Goal: Transaction & Acquisition: Purchase product/service

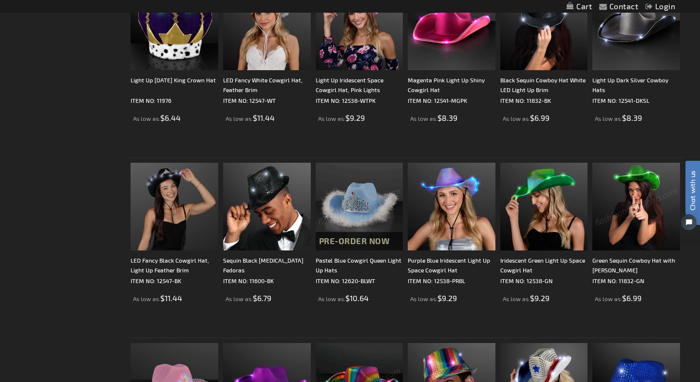
scroll to position [381, 0]
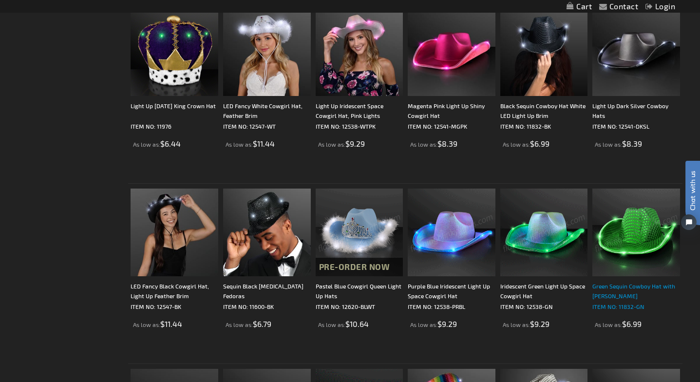
click at [632, 281] on div "Green Sequin Cowboy Hat with [PERSON_NAME]" at bounding box center [636, 290] width 88 height 19
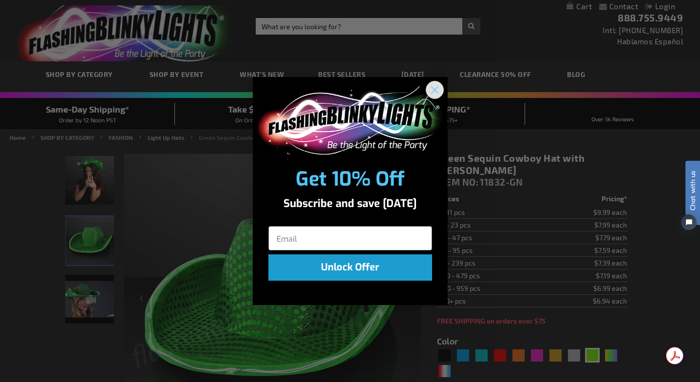
click at [433, 94] on circle "Close dialog" at bounding box center [434, 89] width 16 height 16
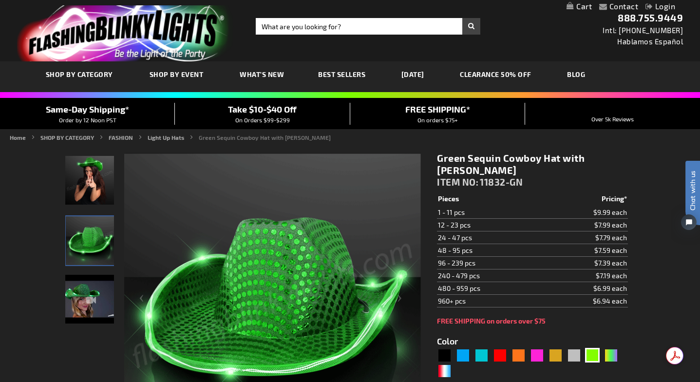
click at [327, 27] on input "Search" at bounding box center [368, 26] width 224 height 17
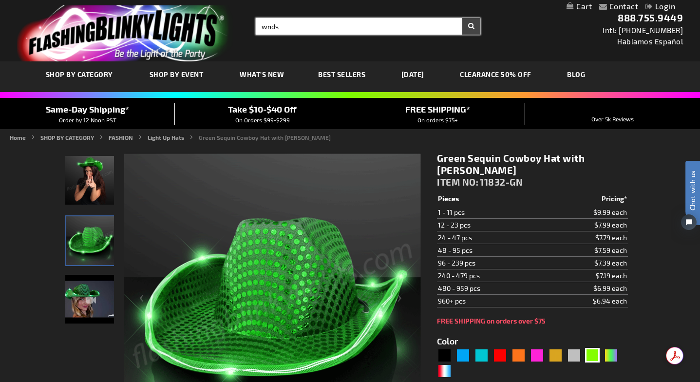
click at [462, 18] on button "Search" at bounding box center [471, 26] width 18 height 17
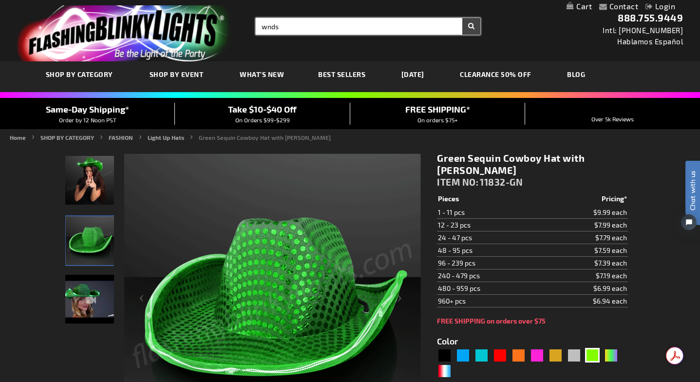
click at [269, 26] on input "wnds" at bounding box center [368, 26] width 224 height 17
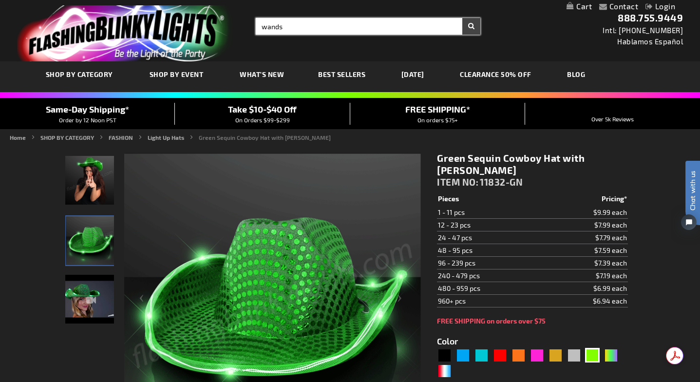
type input "wands"
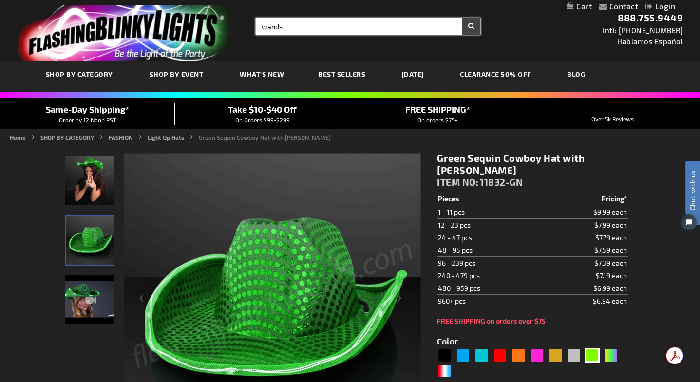
click at [462, 18] on button "Search" at bounding box center [471, 26] width 18 height 17
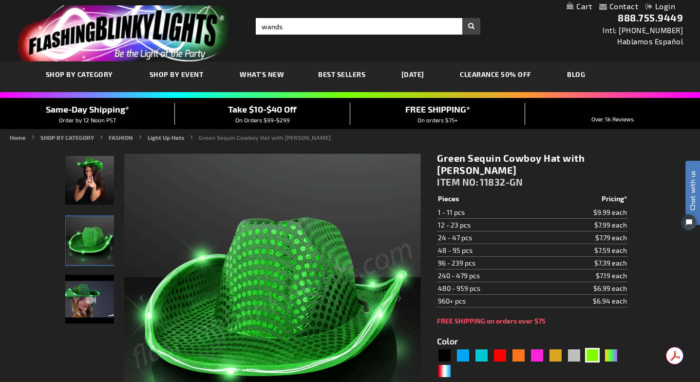
click at [471, 26] on button "Search" at bounding box center [471, 26] width 18 height 17
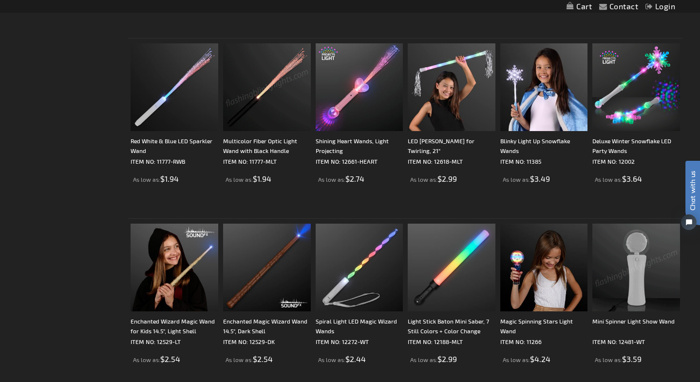
scroll to position [356, 0]
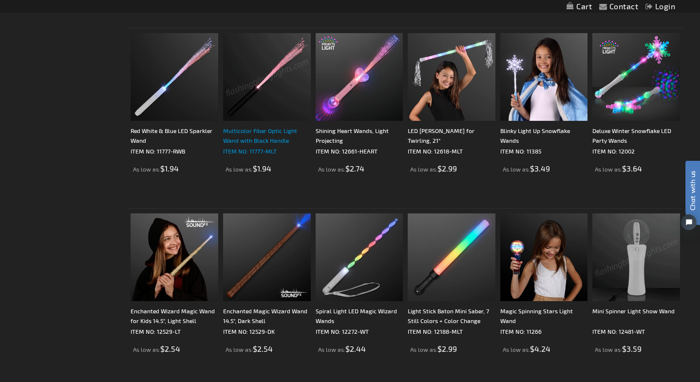
click at [269, 149] on p "ITEM NO: 11777-MLT" at bounding box center [267, 151] width 88 height 10
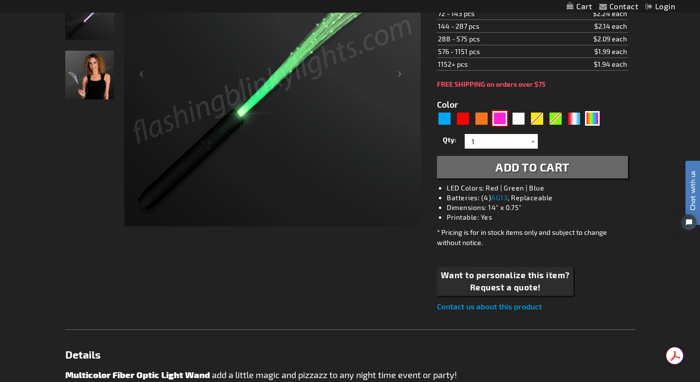
click at [503, 120] on div "Pink" at bounding box center [499, 118] width 15 height 15
type input "5639"
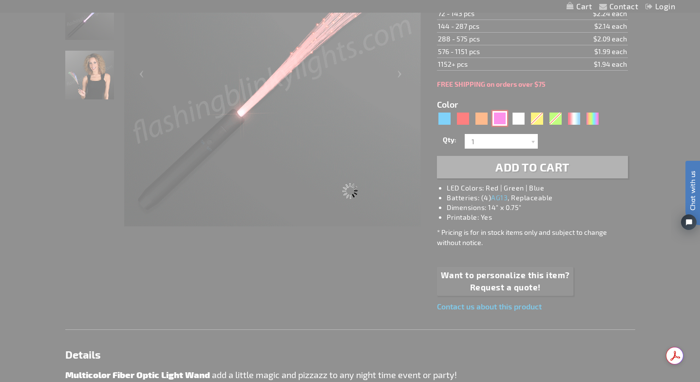
type input "11777-PK"
type input "Customize - Pink Flashing Stick Wands with Pink Sparkle Fibers - ITEM NO: 11777…"
